Goal: Transaction & Acquisition: Register for event/course

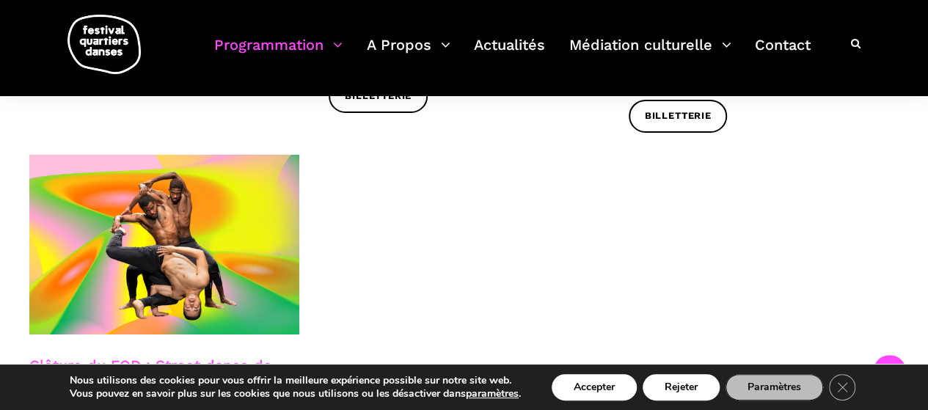
scroll to position [2567, 0]
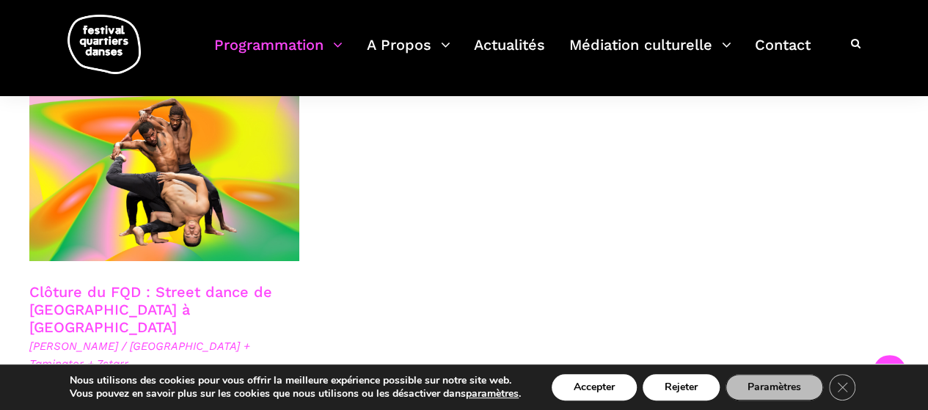
click at [180, 283] on link "Clôture du FQD : Street dance de [GEOGRAPHIC_DATA] à [GEOGRAPHIC_DATA]" at bounding box center [150, 309] width 243 height 53
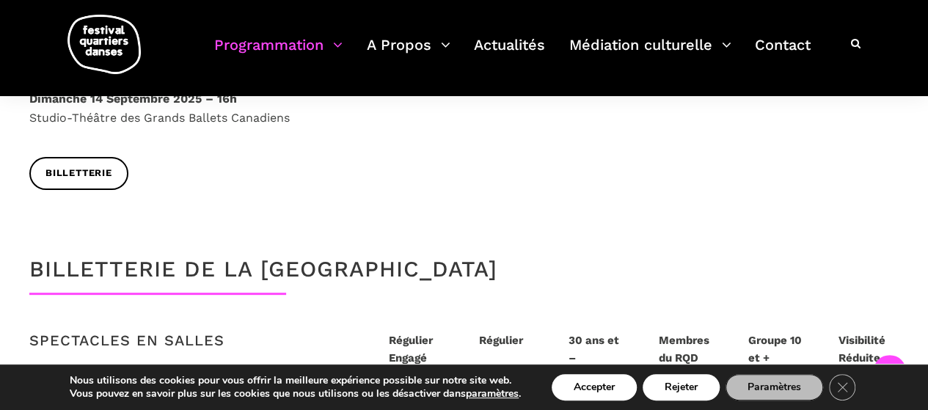
scroll to position [2861, 0]
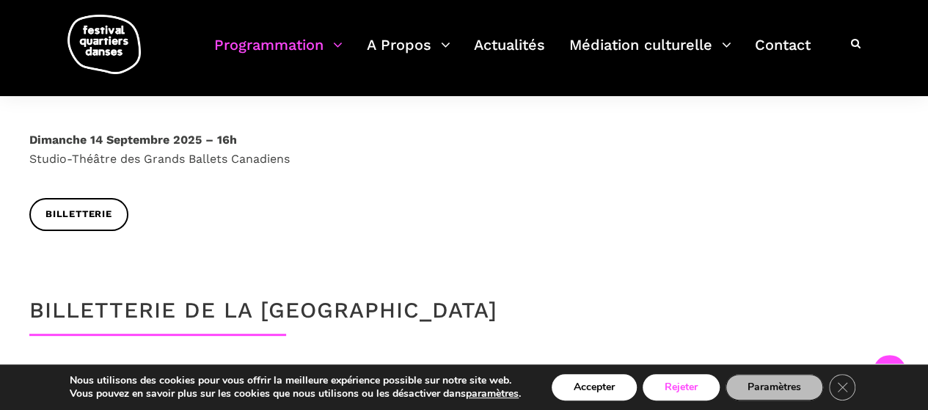
click at [678, 389] on button "Rejeter" at bounding box center [681, 387] width 77 height 26
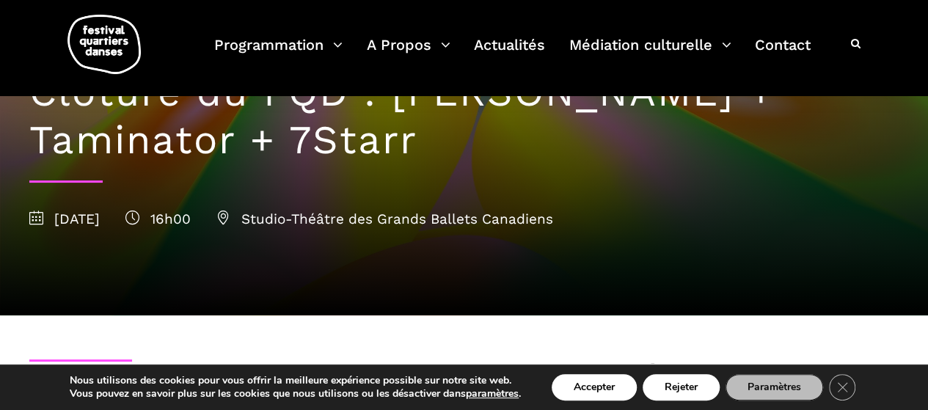
scroll to position [89, 0]
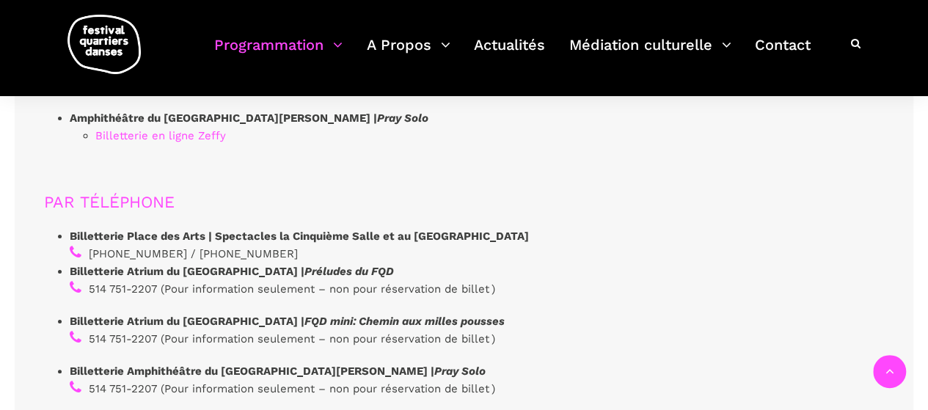
scroll to position [4254, 0]
